Goal: Task Accomplishment & Management: Use online tool/utility

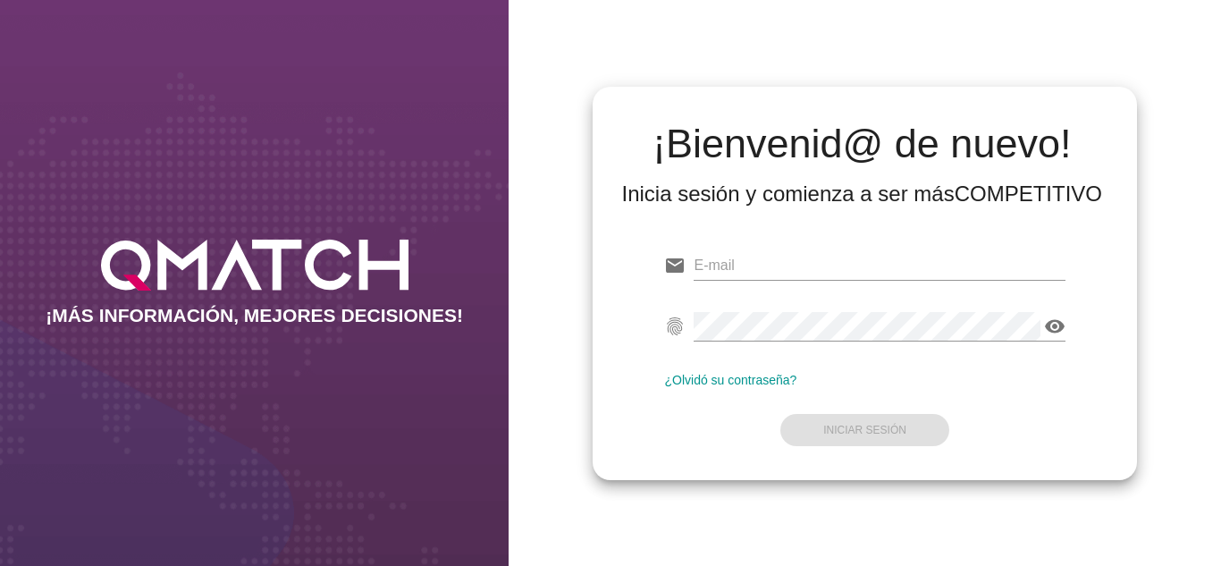
type input "oscargerman.reyrojas@cencosud.com.co"
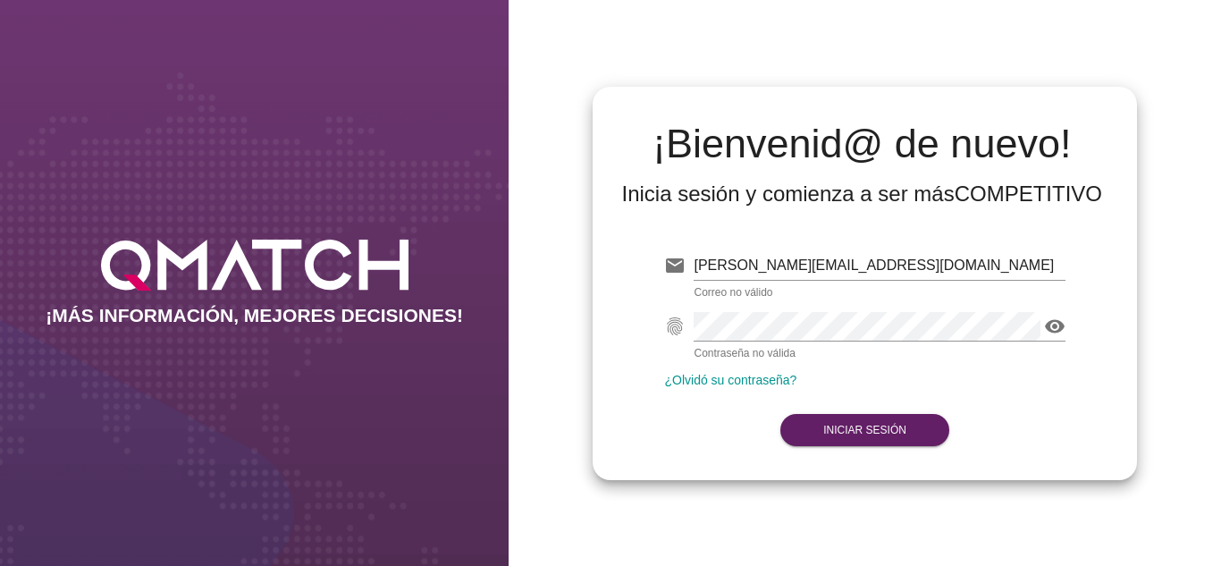
click at [694, 450] on form "email oscargerman.reyrojas@cencosud.com.co Correo no válido fingerprint visibil…" at bounding box center [864, 345] width 400 height 211
click at [845, 436] on button "Iniciar Sesión" at bounding box center [864, 430] width 169 height 32
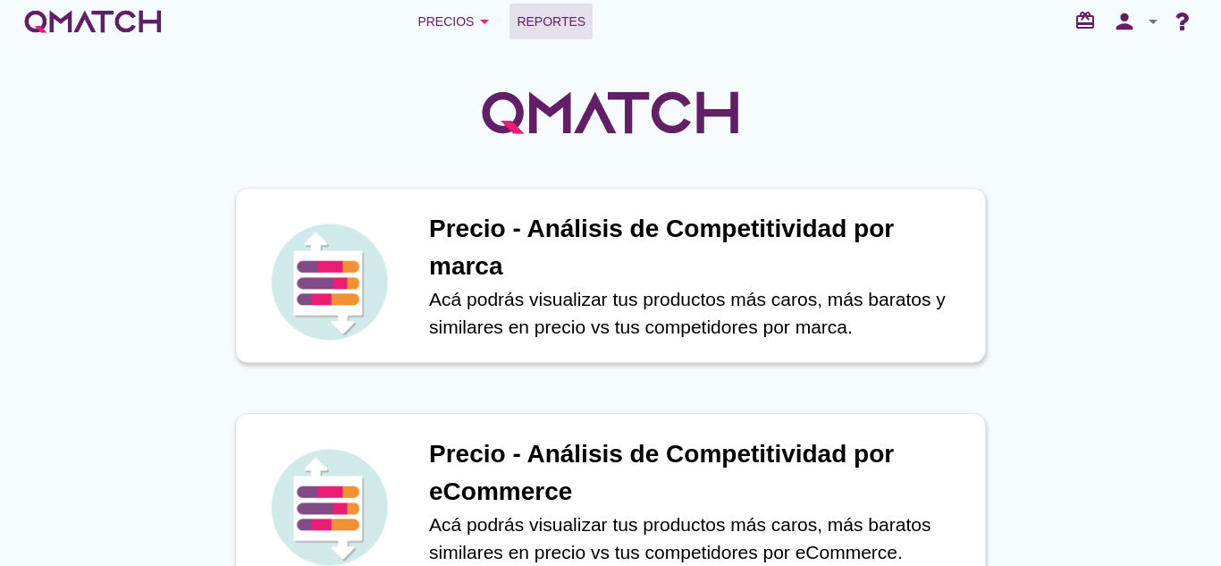
click at [538, 22] on span "Reportes" at bounding box center [551, 21] width 69 height 21
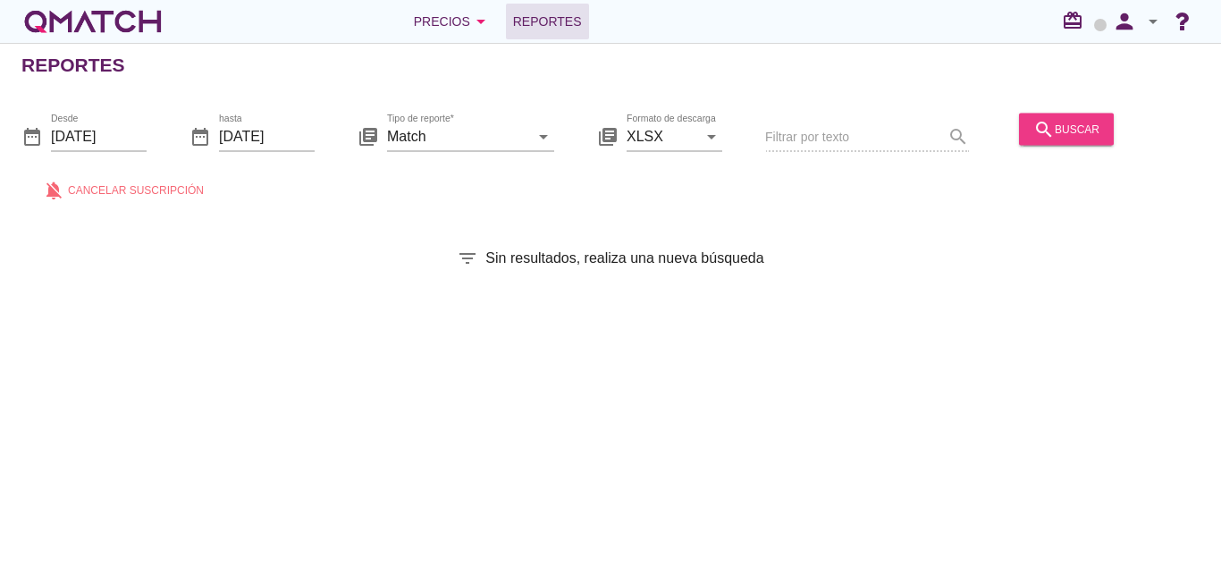
click at [1070, 139] on div "search buscar" at bounding box center [1066, 128] width 66 height 21
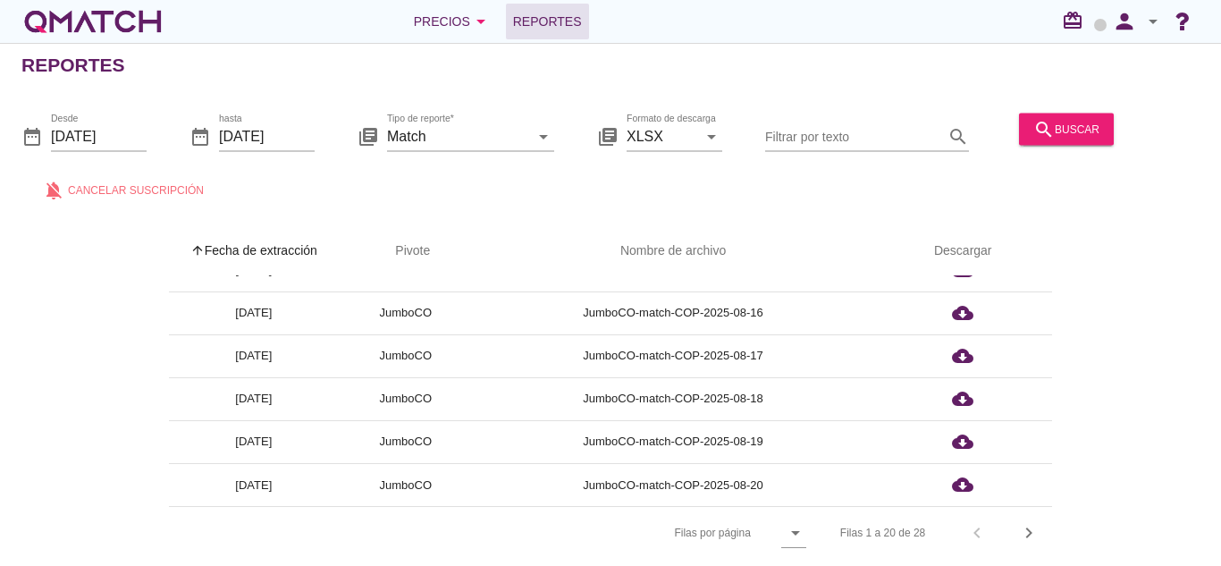
scroll to position [6, 0]
click at [1018, 524] on icon "chevron_right" at bounding box center [1028, 532] width 21 height 21
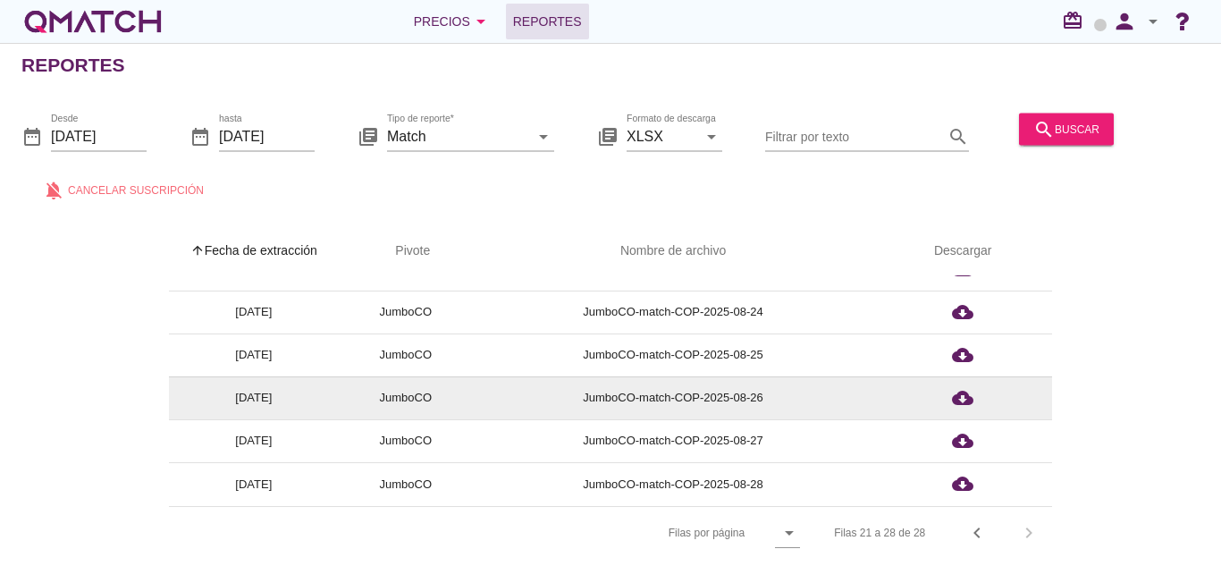
scroll to position [114, 0]
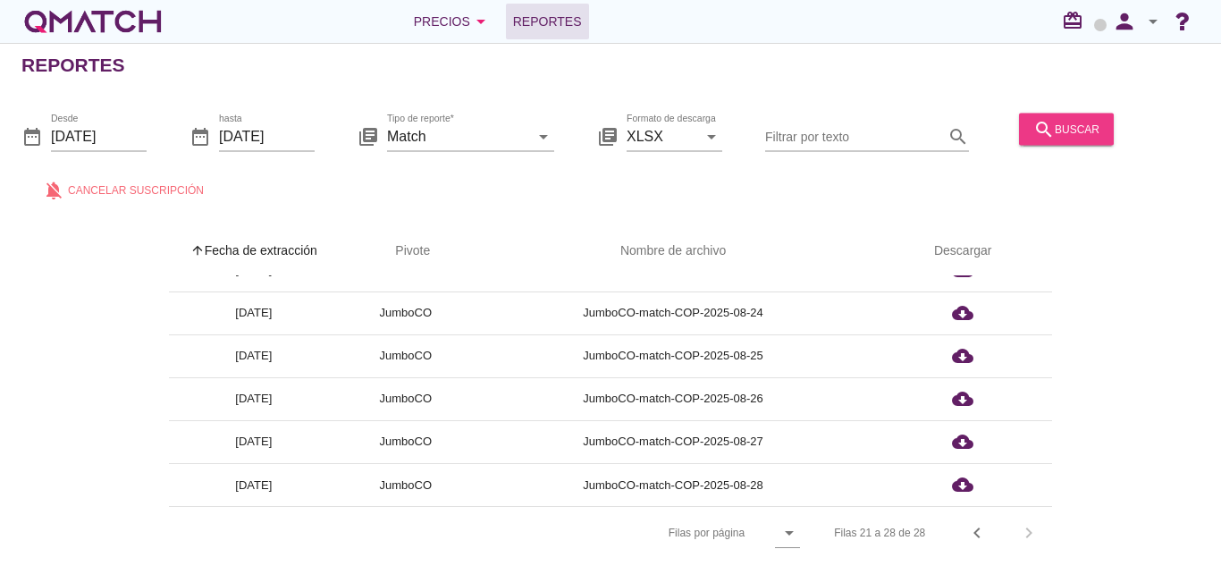
click at [1052, 129] on div "search buscar" at bounding box center [1066, 128] width 66 height 21
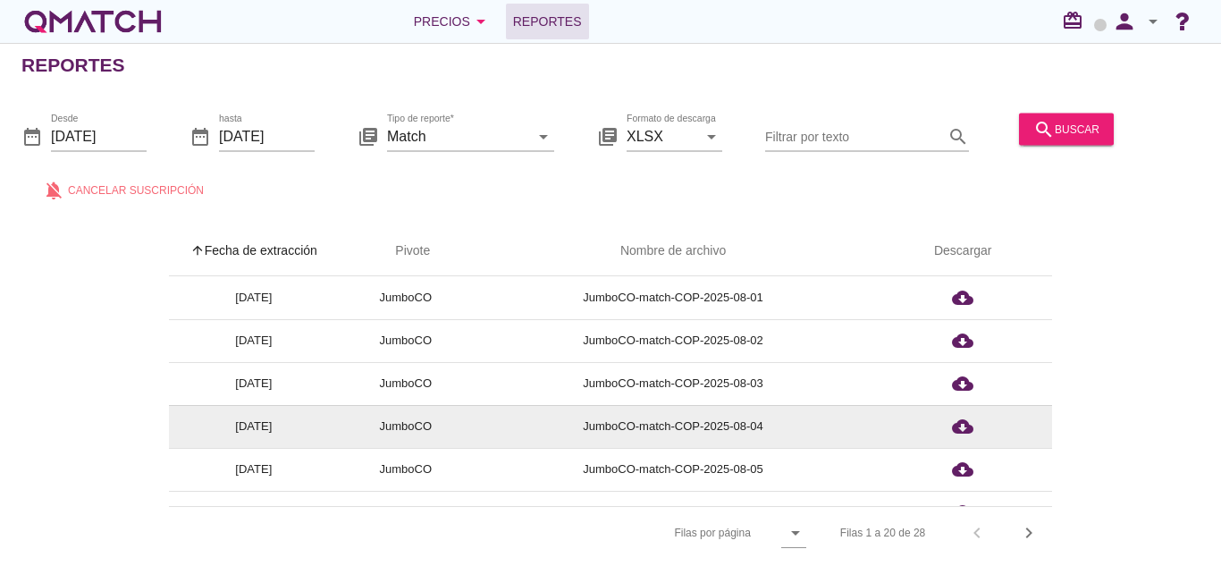
scroll to position [628, 0]
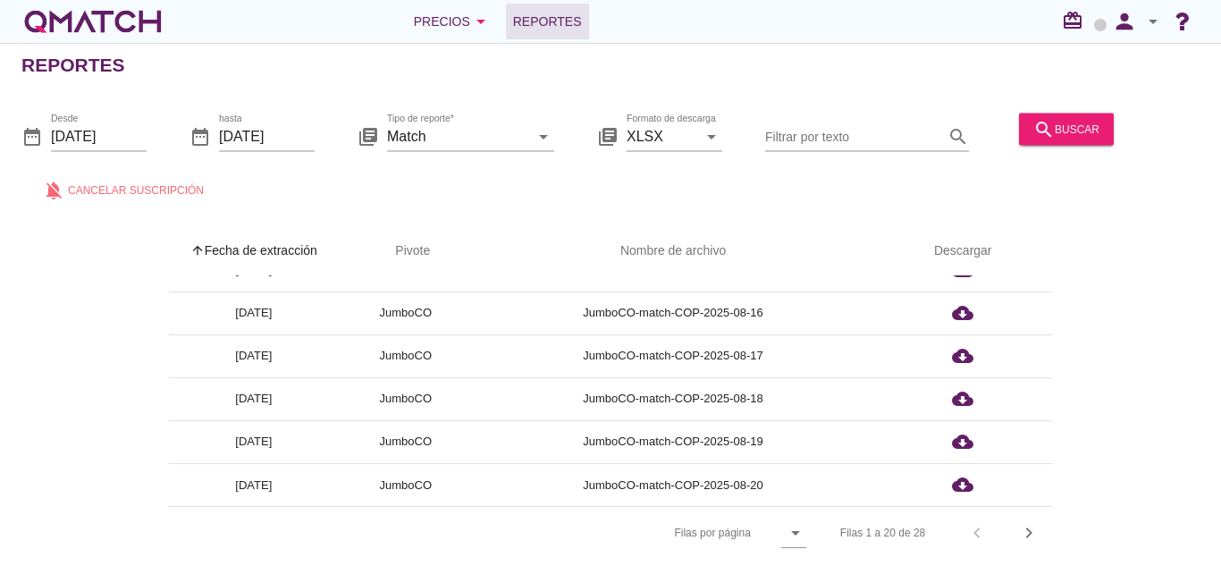
click at [1032, 511] on div "Filas 1 a 20 de 28 chevron_left chevron_right" at bounding box center [935, 532] width 233 height 43
click at [1032, 529] on icon "chevron_right" at bounding box center [1028, 532] width 21 height 21
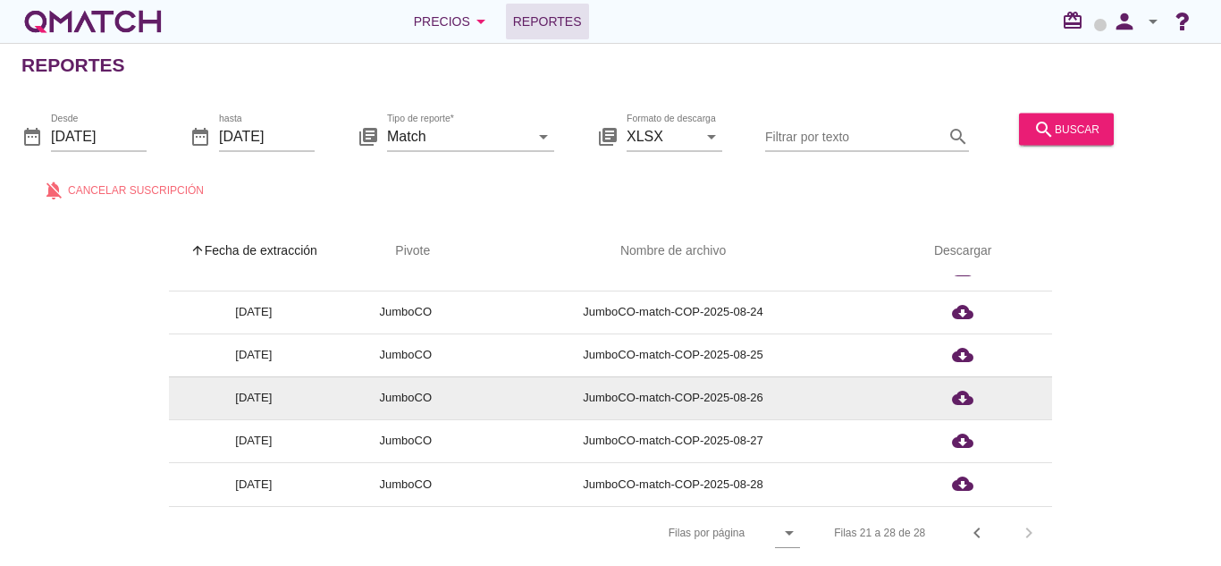
scroll to position [114, 0]
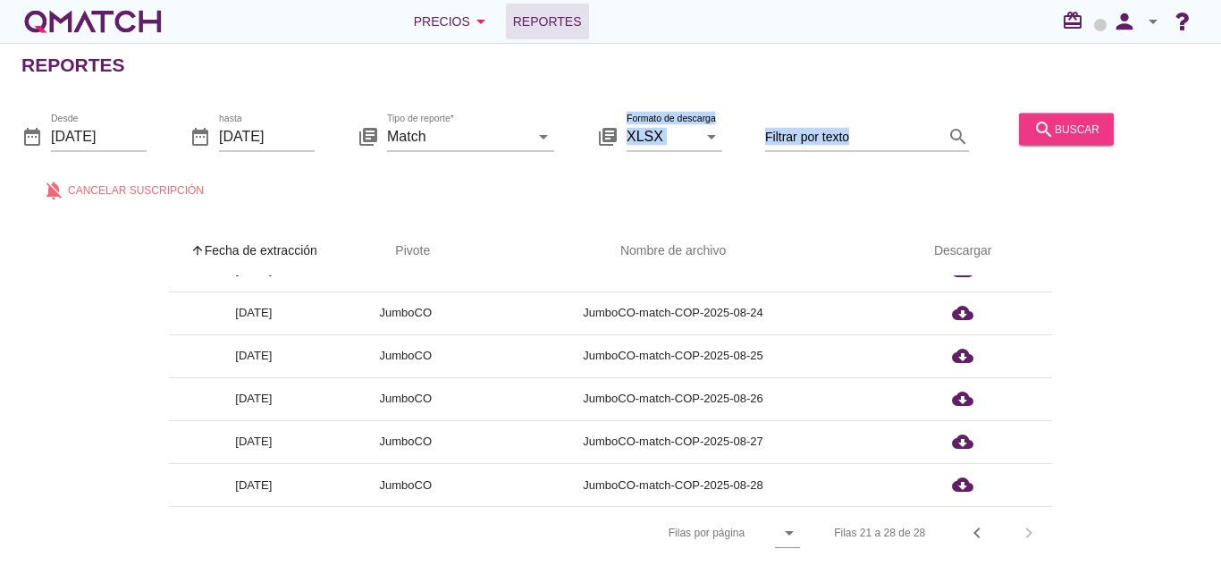
drag, startPoint x: 526, startPoint y: 201, endPoint x: 1022, endPoint y: 139, distance: 499.9
click at [1022, 139] on div "date_range Desde [DATE] date_range hasta [DATE] library_books Tipo de reporte* …" at bounding box center [610, 152] width 1221 height 118
click at [1022, 139] on button "search buscar" at bounding box center [1066, 129] width 95 height 32
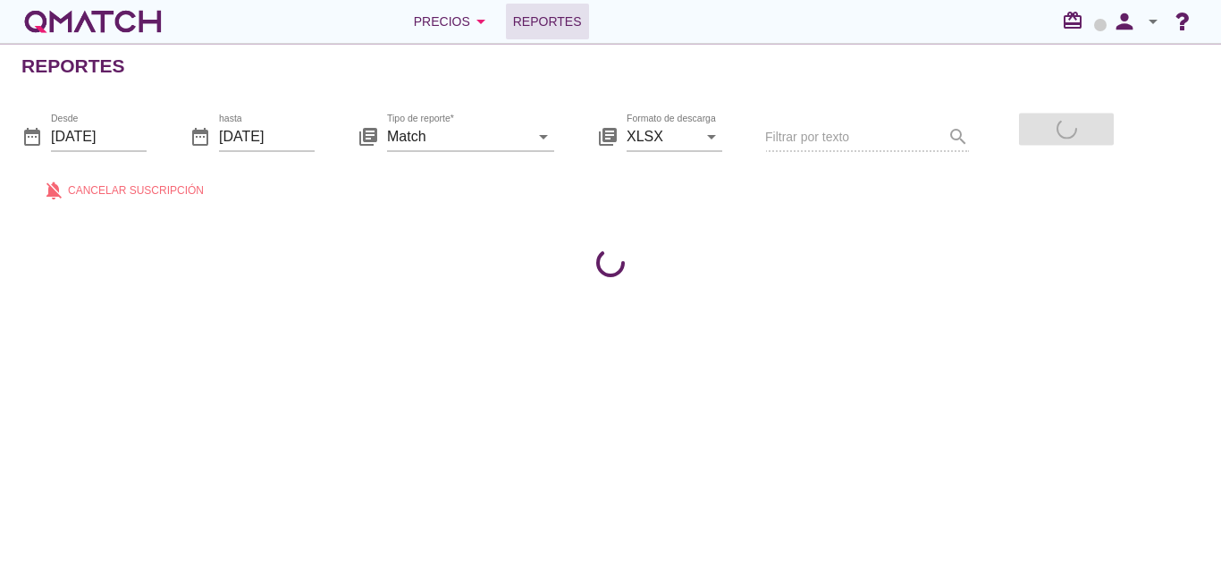
click at [858, 278] on div "Reportes date_range Desde 2025-08-01 date_range hasta 2025-08-29 library_books …" at bounding box center [610, 304] width 1221 height 523
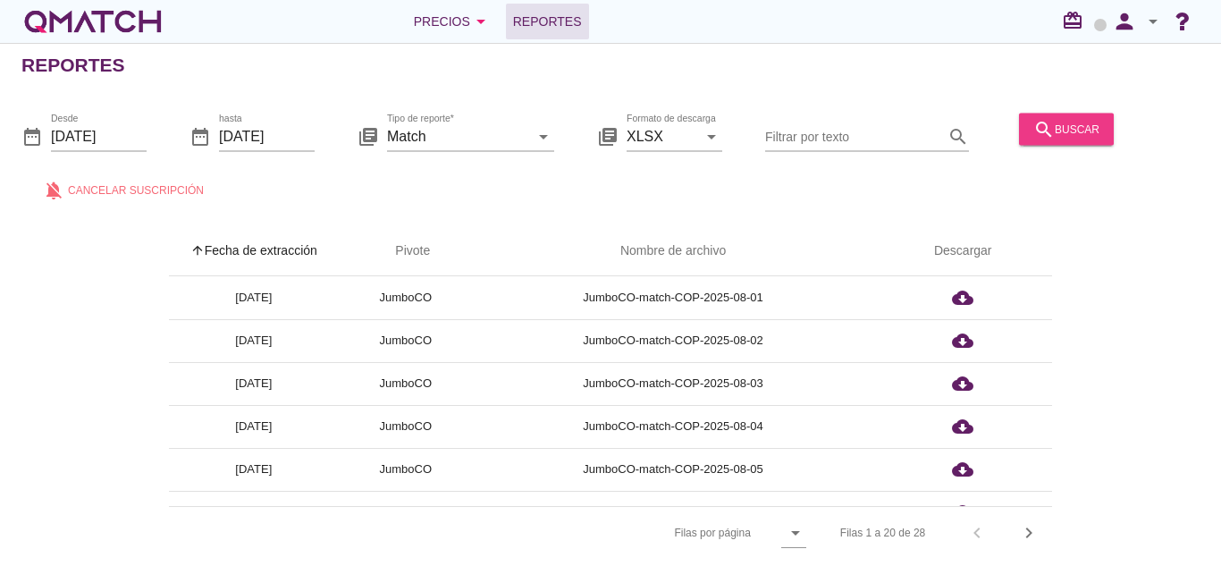
click at [1078, 122] on div "search buscar" at bounding box center [1066, 128] width 66 height 21
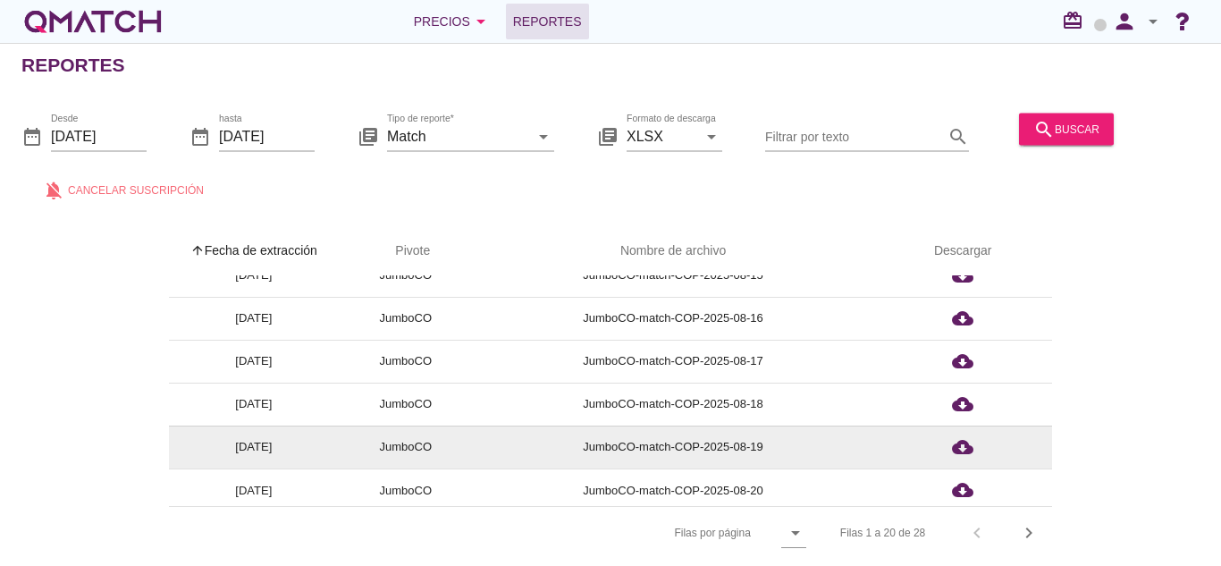
scroll to position [628, 0]
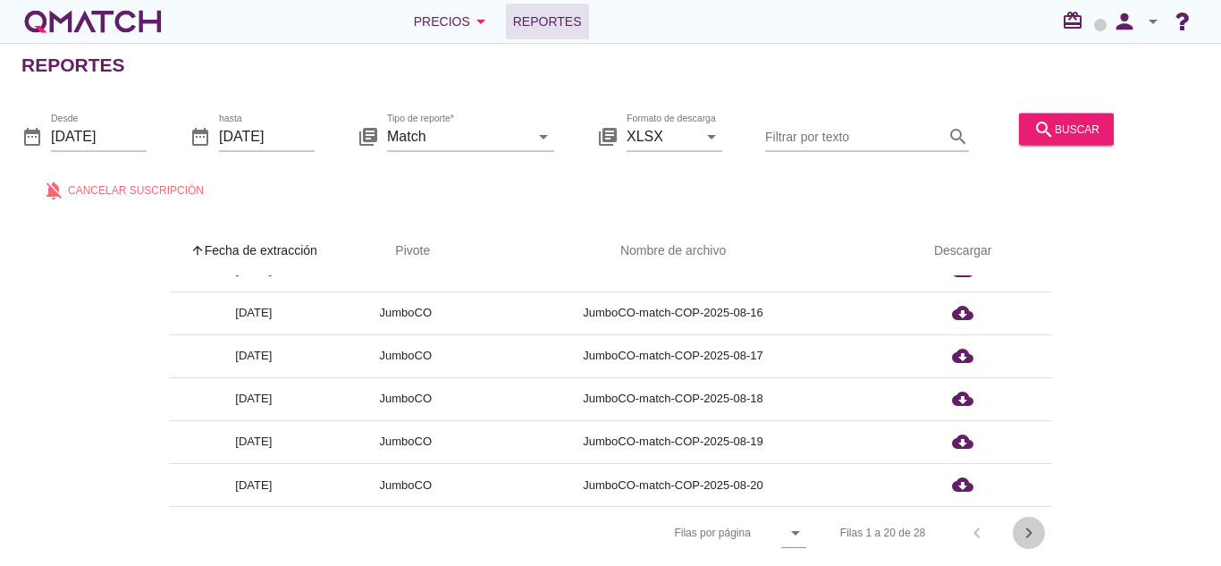
click at [1033, 533] on icon "chevron_right" at bounding box center [1028, 532] width 21 height 21
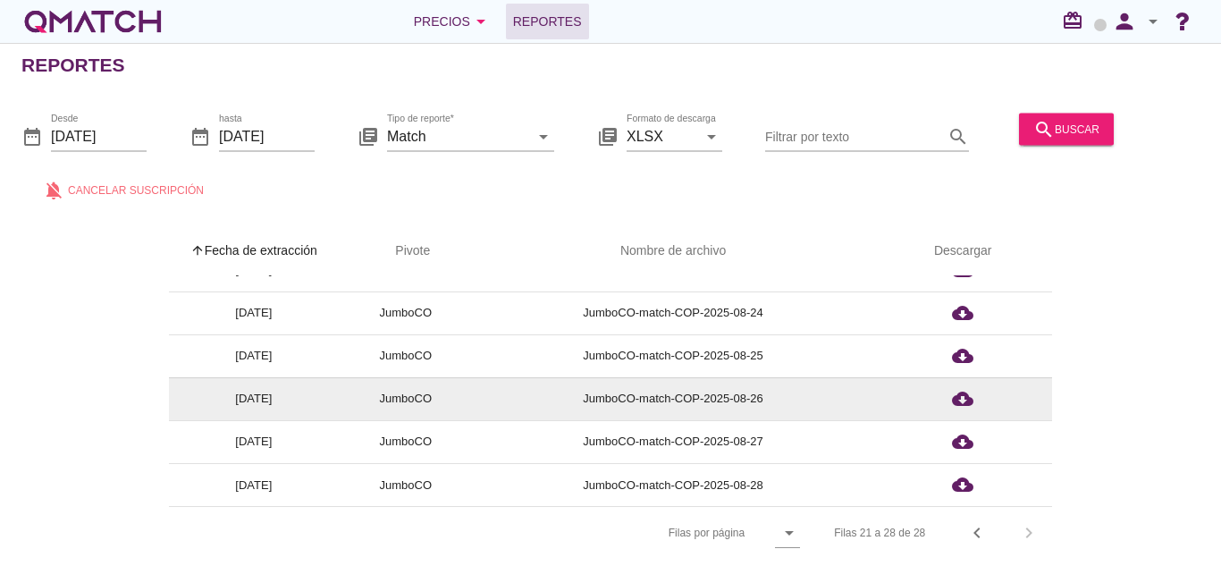
scroll to position [4, 0]
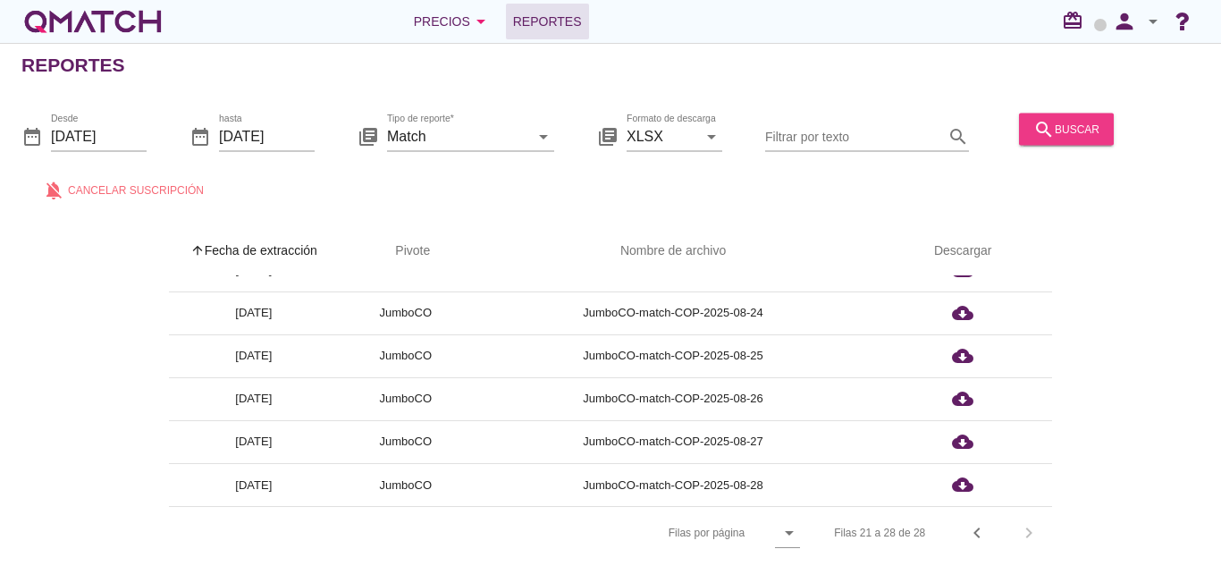
click at [1037, 122] on icon "search" at bounding box center [1043, 128] width 21 height 21
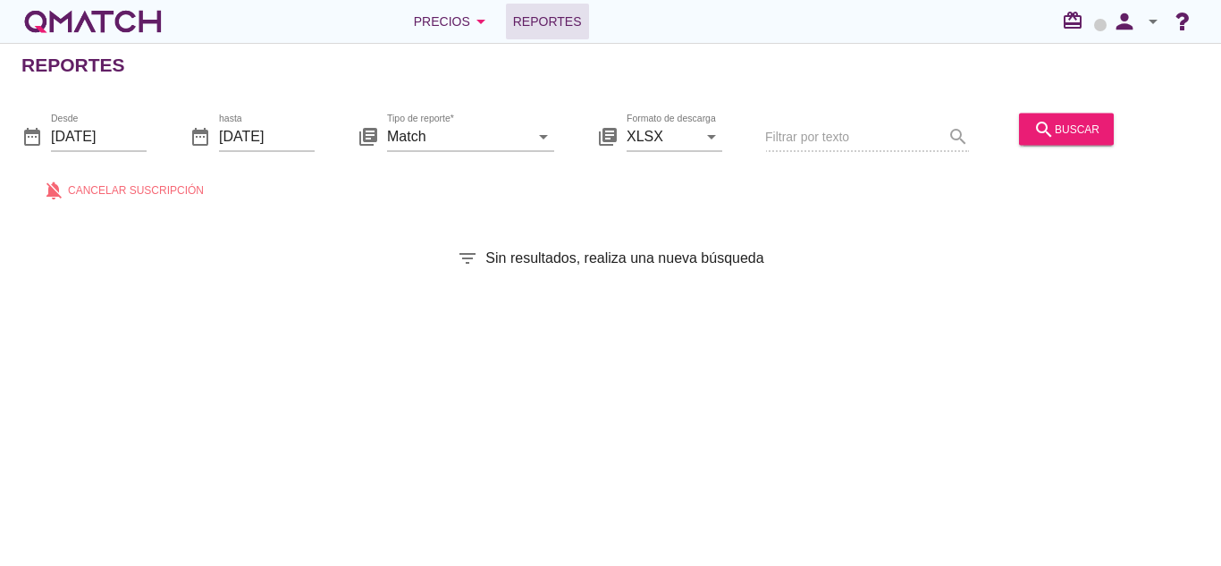
click at [1073, 112] on div "search buscar" at bounding box center [1066, 137] width 109 height 61
click at [1075, 126] on div "search buscar" at bounding box center [1066, 128] width 66 height 21
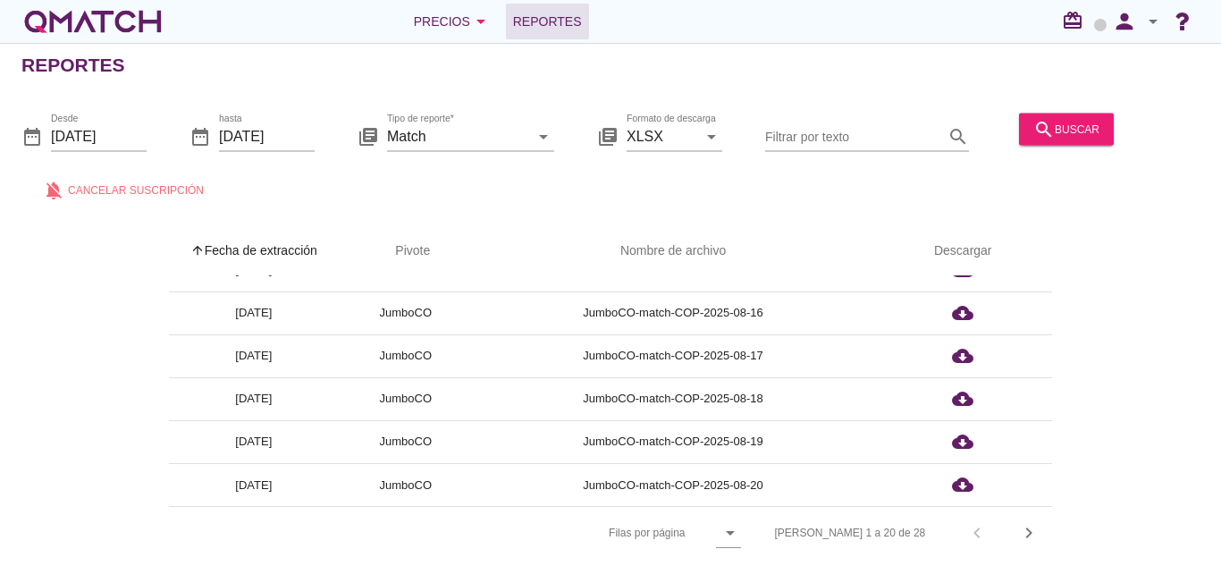
scroll to position [6, 0]
click at [1054, 522] on div "arrow_upward Fecha de extracción arrow_upward Pivote Nombre de archivo Descarga…" at bounding box center [610, 392] width 1178 height 332
click at [1039, 522] on icon "chevron_right" at bounding box center [1028, 532] width 21 height 21
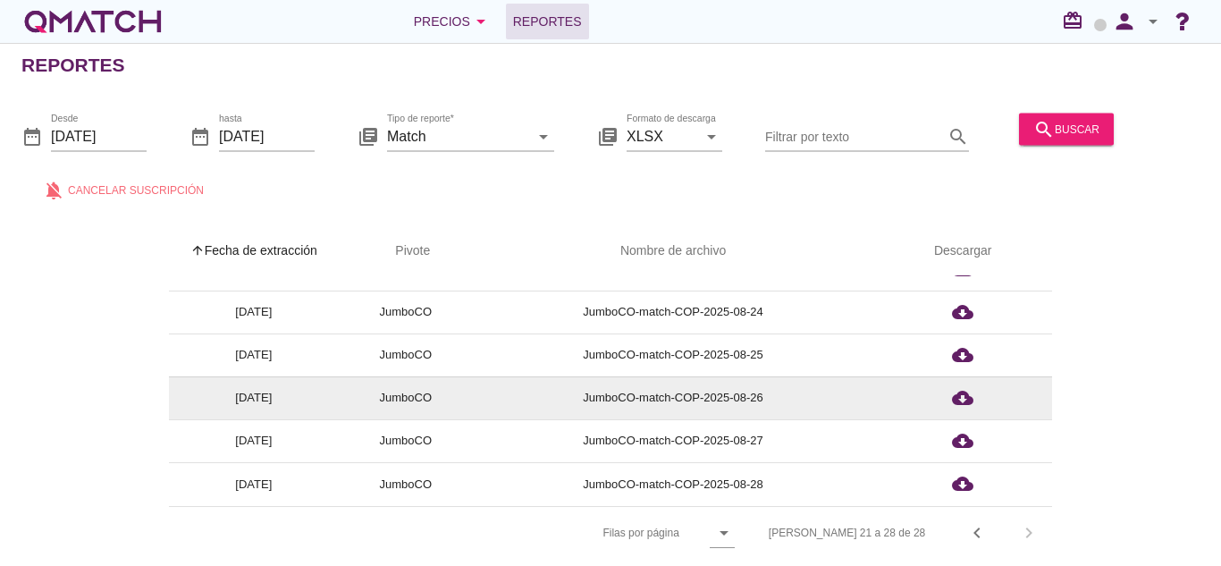
scroll to position [114, 0]
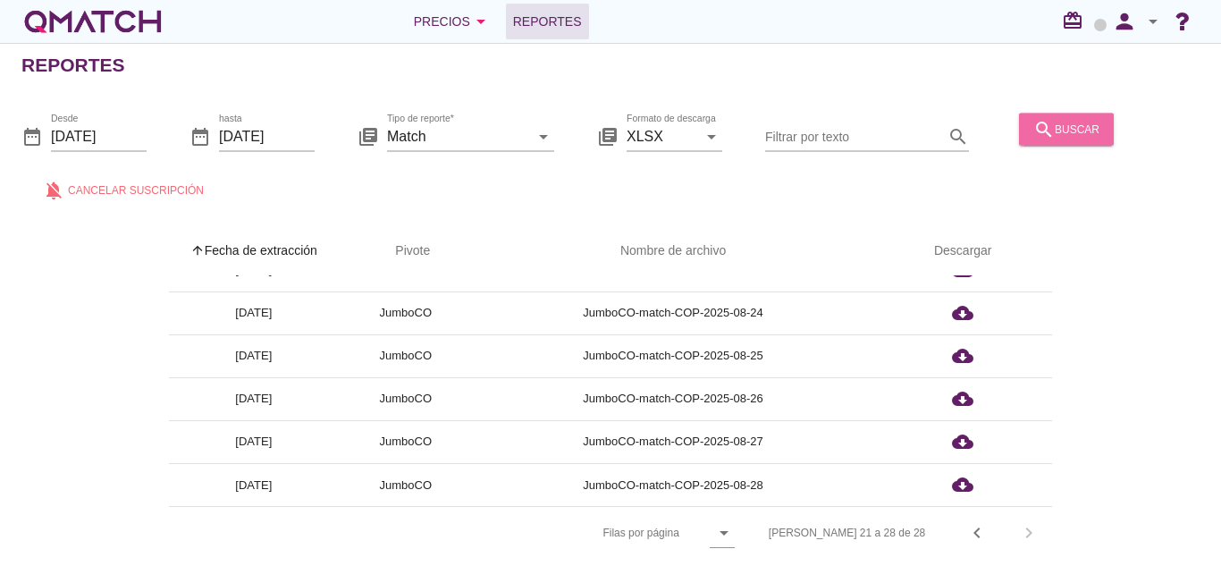
click at [1041, 137] on icon "search" at bounding box center [1043, 128] width 21 height 21
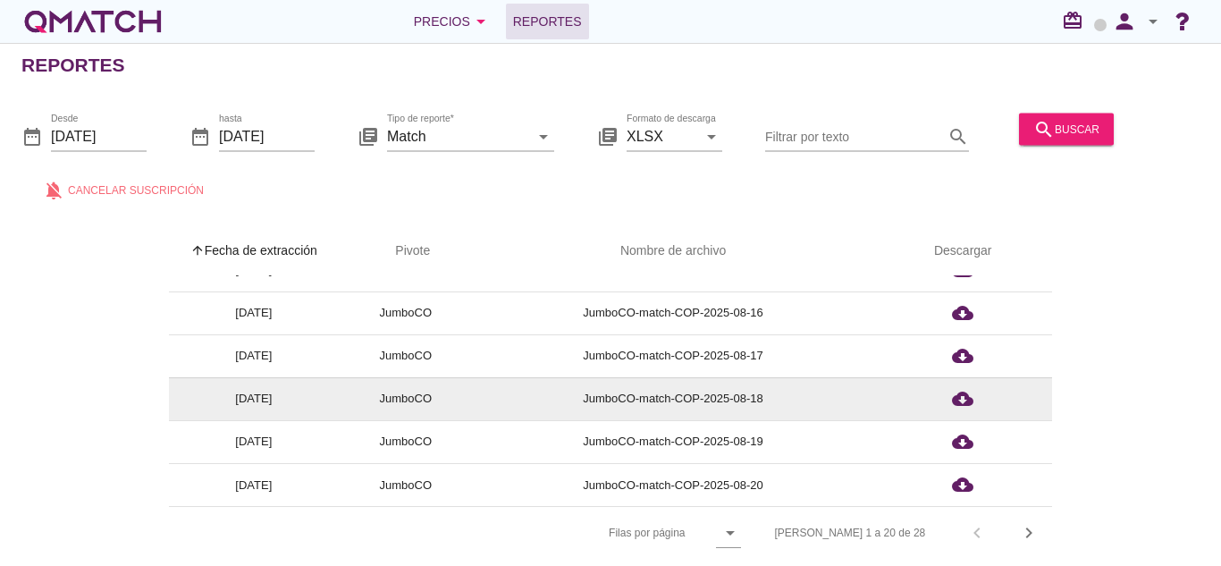
scroll to position [6, 0]
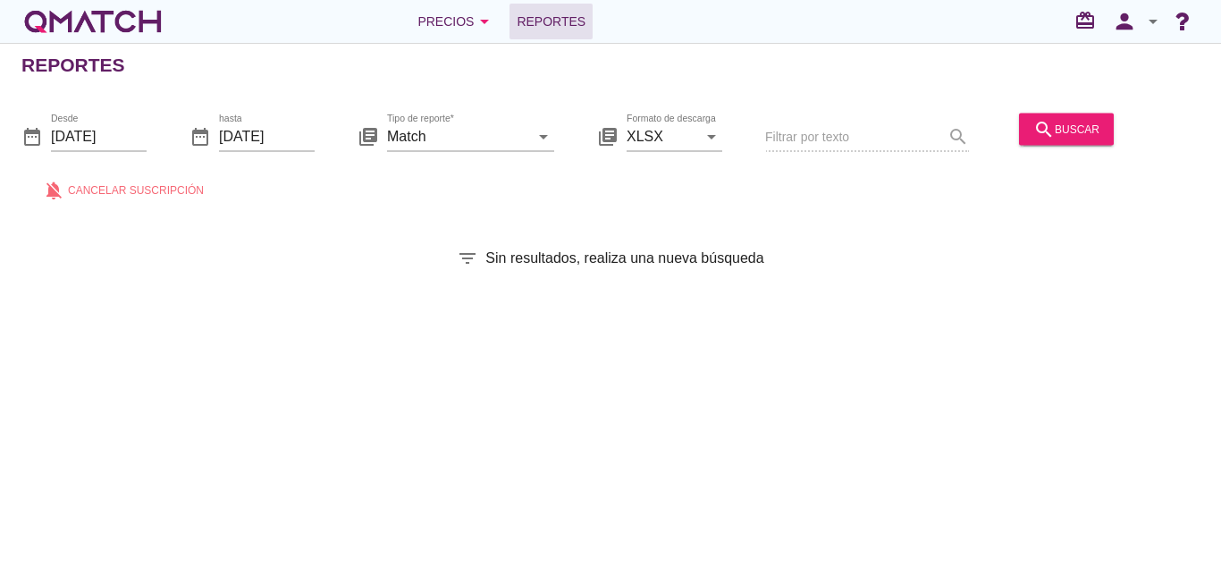
click at [1029, 155] on div "search buscar" at bounding box center [1066, 137] width 109 height 61
click at [1031, 143] on button "search buscar" at bounding box center [1066, 129] width 95 height 32
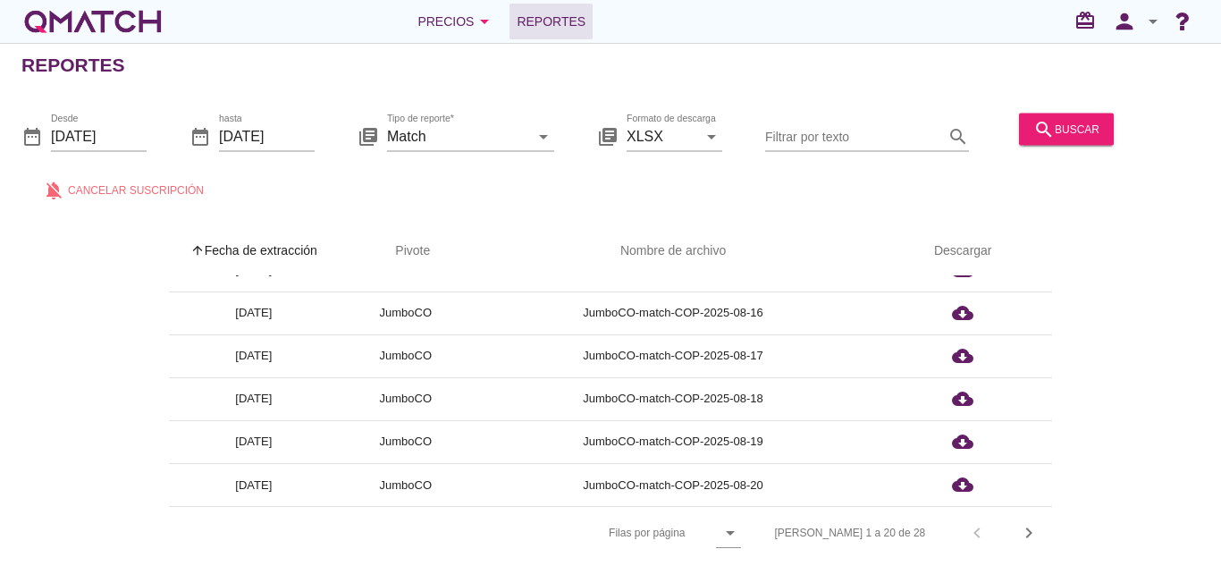
scroll to position [6, 0]
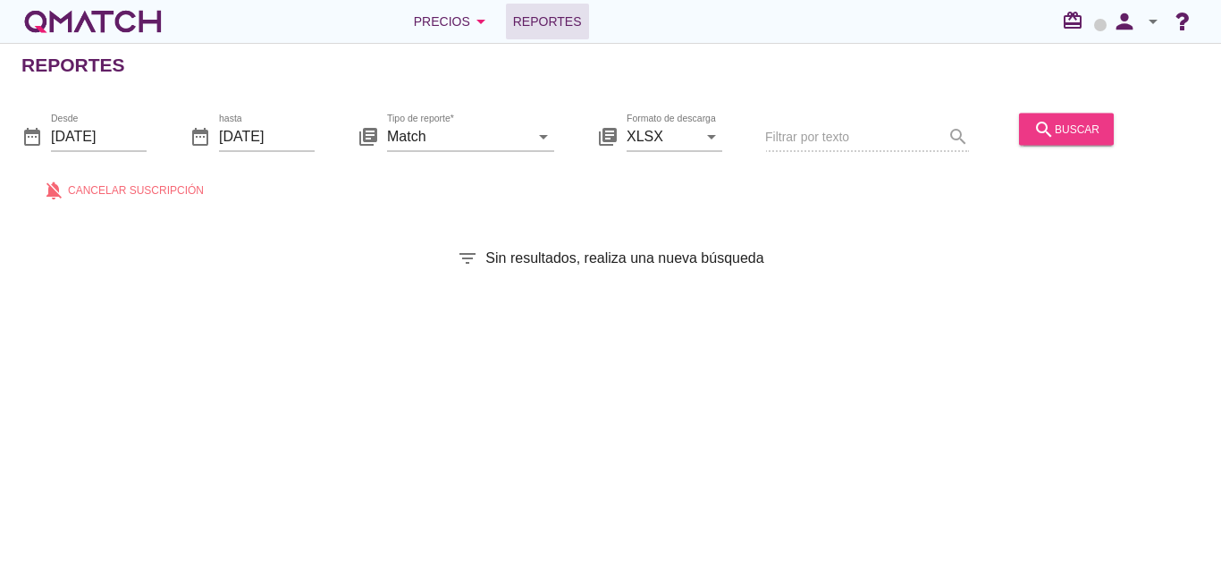
click at [1073, 142] on button "search buscar" at bounding box center [1066, 129] width 95 height 32
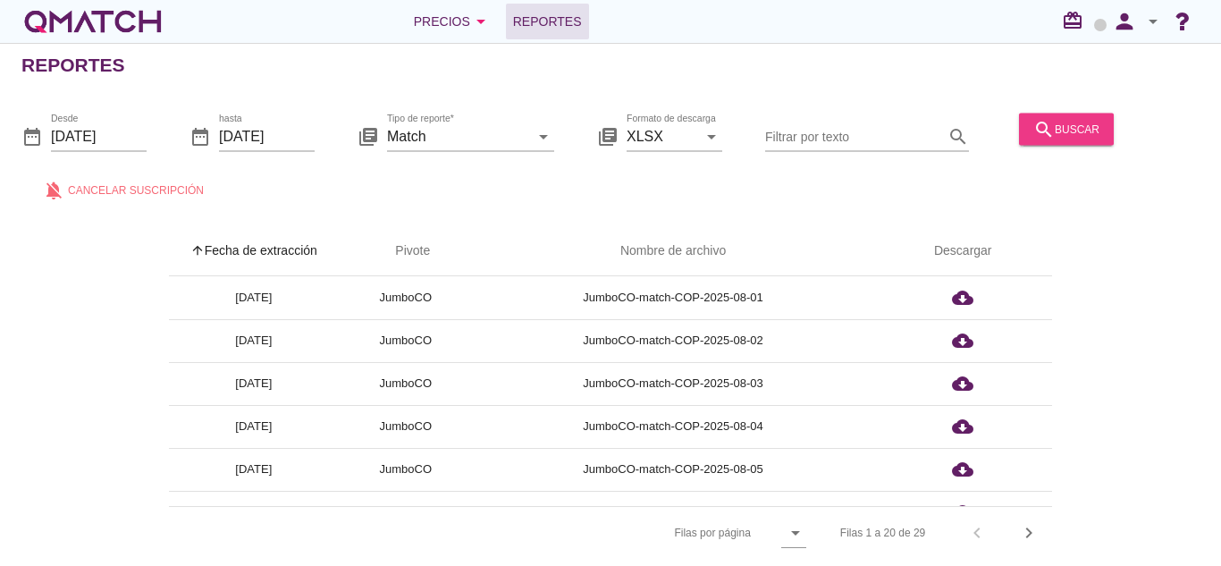
click at [1073, 142] on button "search buscar" at bounding box center [1066, 129] width 95 height 32
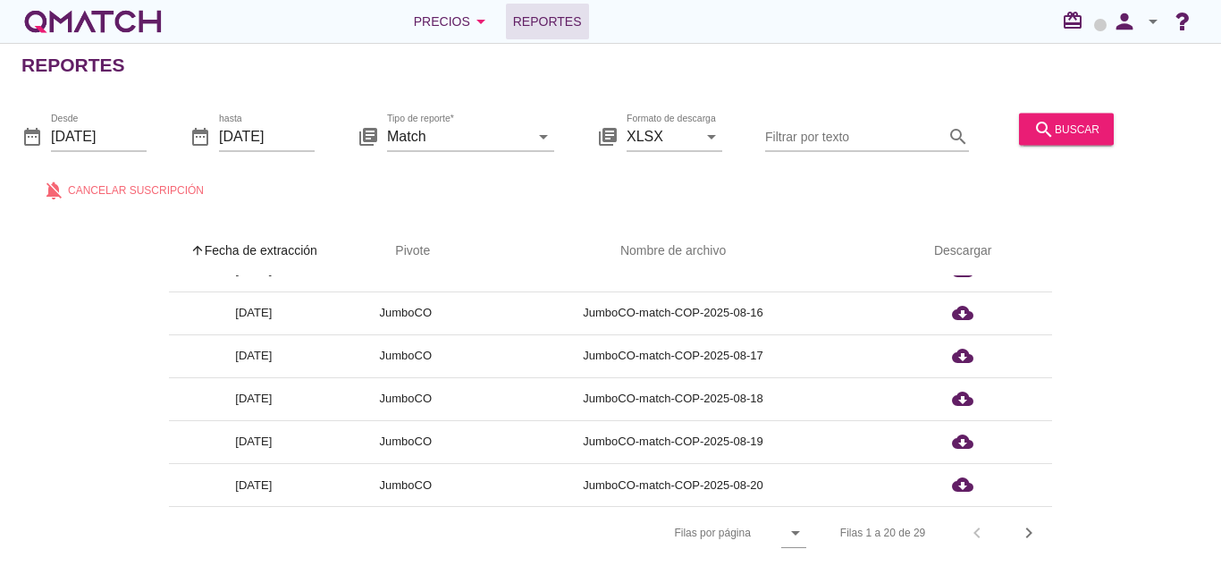
scroll to position [6, 0]
click at [1041, 538] on div "Filas 1 a 20 de 29 chevron_left chevron_right" at bounding box center [935, 532] width 233 height 43
click at [1024, 523] on icon "chevron_right" at bounding box center [1028, 532] width 21 height 21
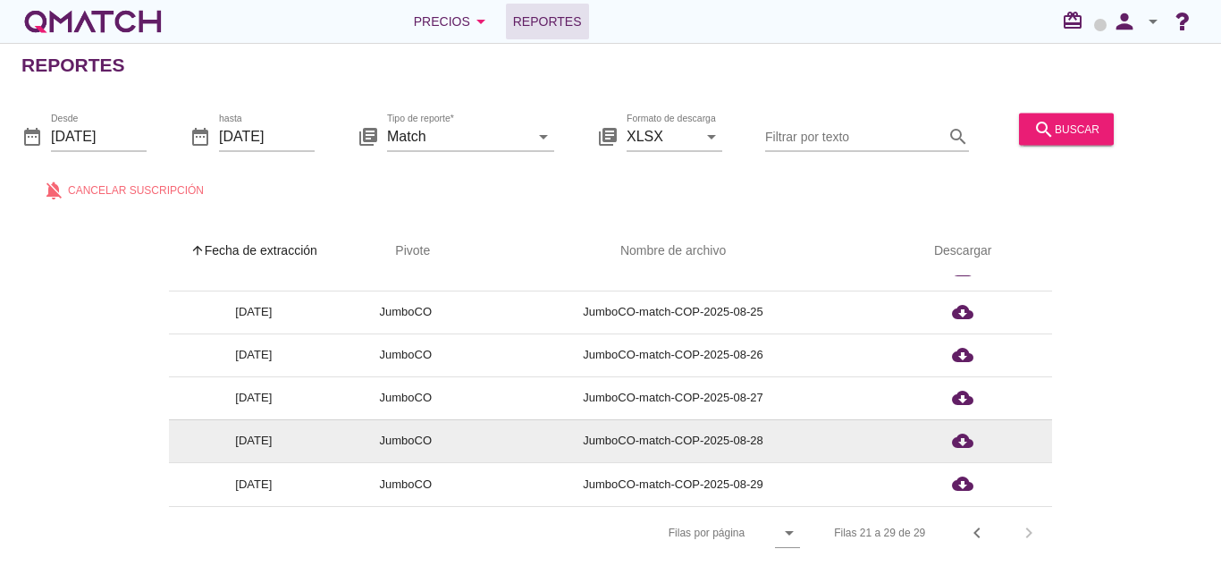
scroll to position [156, 0]
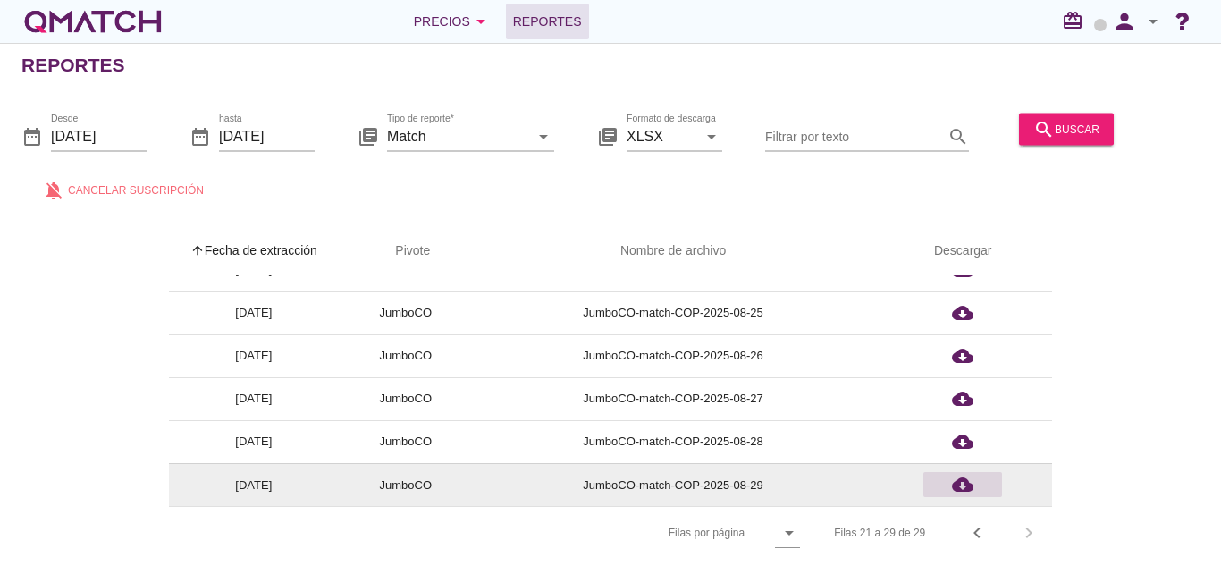
click at [972, 486] on icon "cloud_download" at bounding box center [962, 484] width 21 height 21
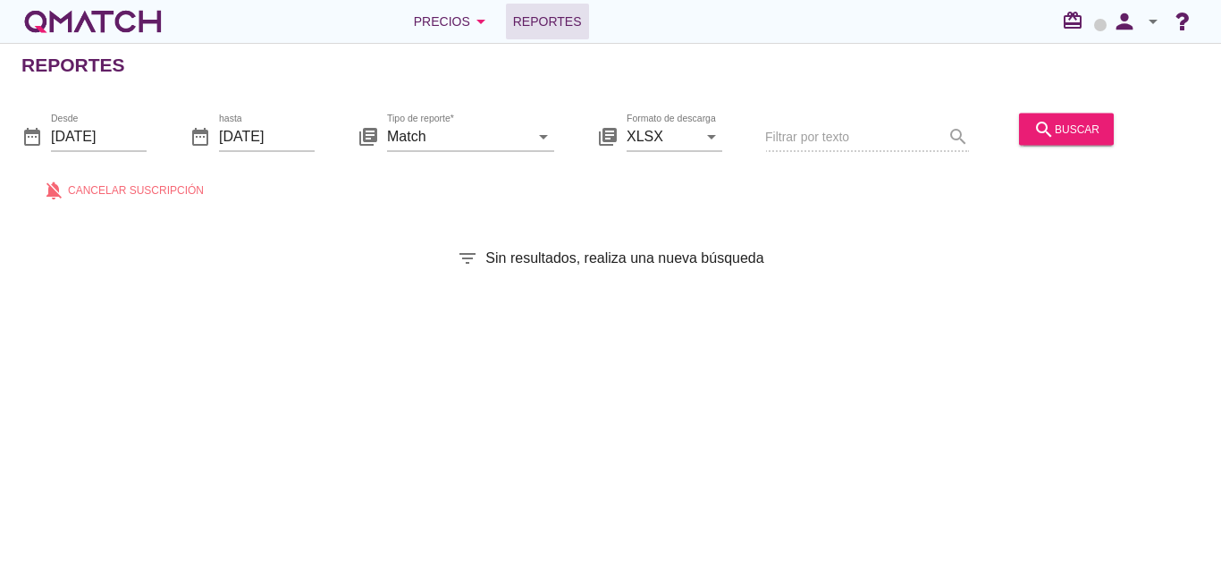
click at [1093, 102] on div "date_range Desde [DATE] date_range hasta [DATE] library_books Tipo de reporte* …" at bounding box center [610, 152] width 1221 height 118
click at [1098, 122] on button "search buscar" at bounding box center [1066, 129] width 95 height 32
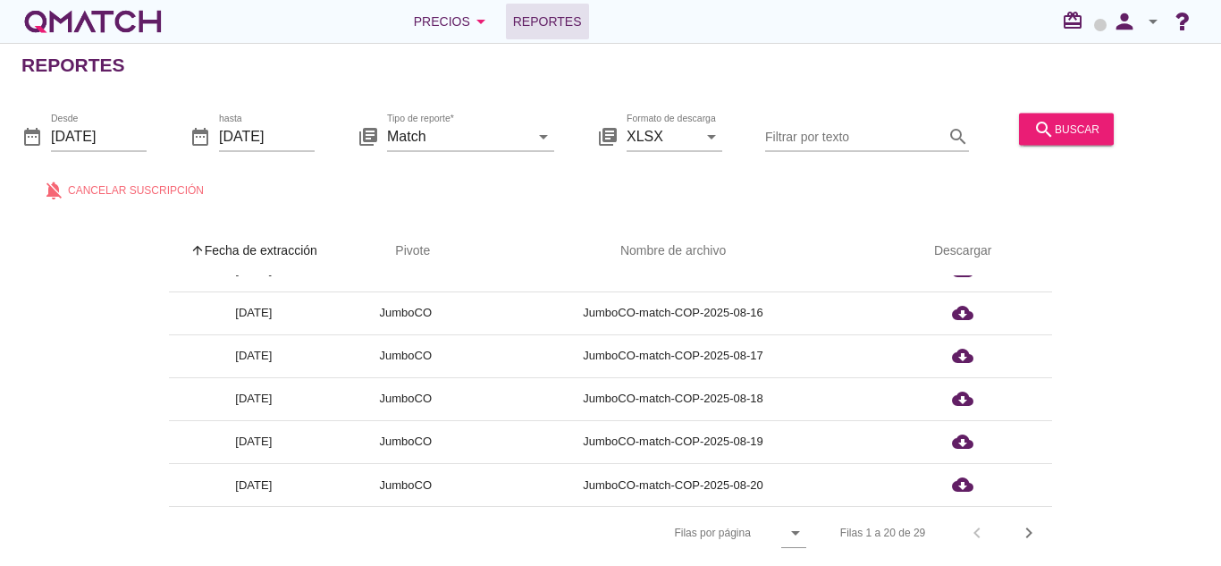
scroll to position [6, 0]
